Goal: Navigation & Orientation: Find specific page/section

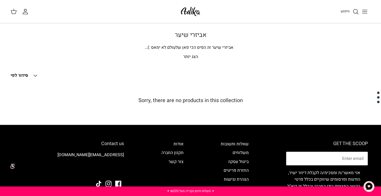
click at [186, 57] on p "הצג יותר" at bounding box center [191, 57] width 360 height 7
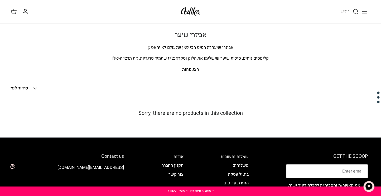
click at [35, 88] on polyline at bounding box center [35, 89] width 3 height 2
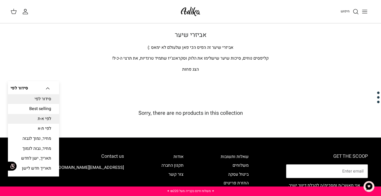
click at [49, 117] on link "לפי א-ת" at bounding box center [33, 119] width 51 height 10
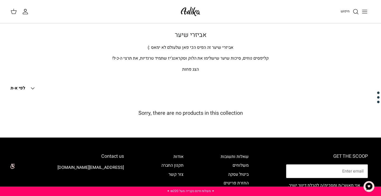
click at [195, 9] on img at bounding box center [190, 11] width 22 height 12
